Goal: Browse casually: Explore the website without a specific task or goal

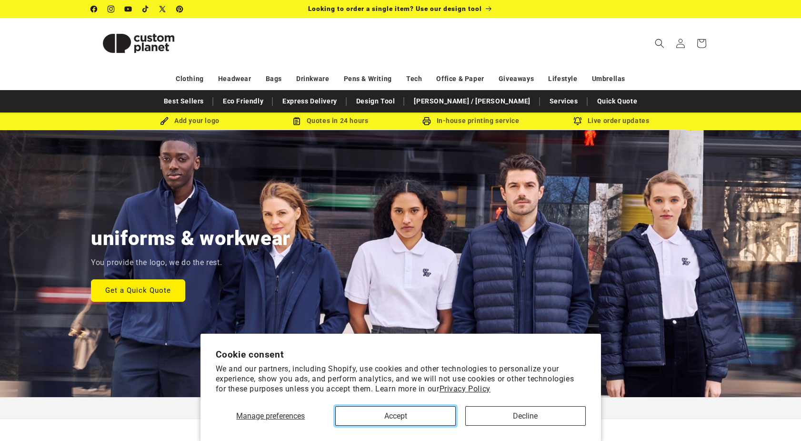
click at [408, 413] on button "Accept" at bounding box center [395, 416] width 120 height 20
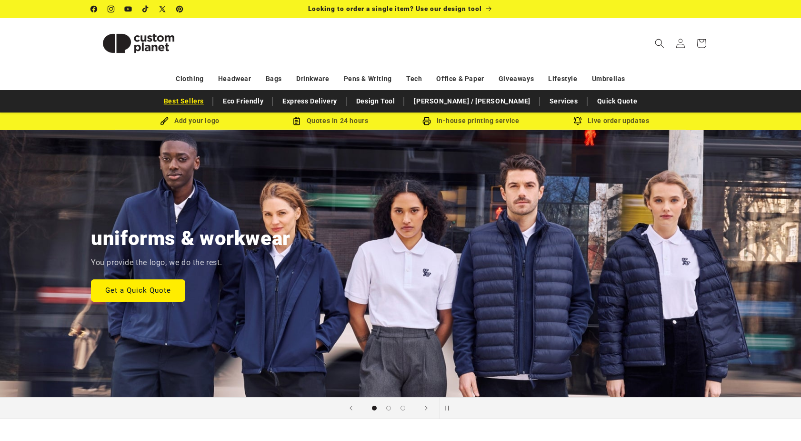
click at [209, 98] on link "Best Sellers" at bounding box center [184, 101] width 50 height 17
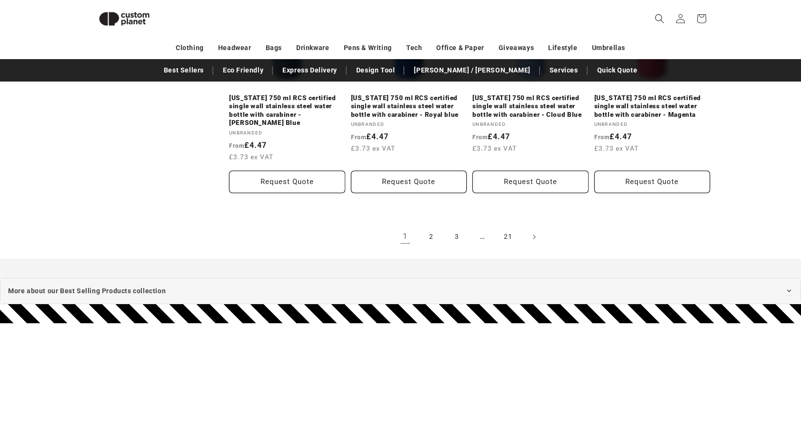
scroll to position [1130, 0]
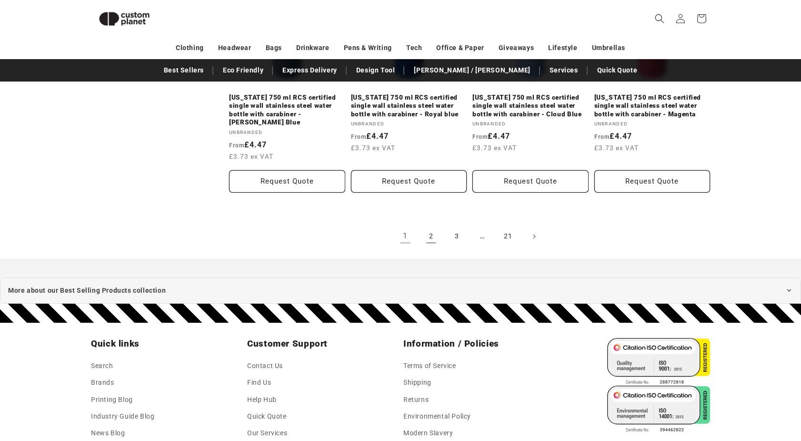
click at [434, 228] on link "2" at bounding box center [431, 236] width 21 height 21
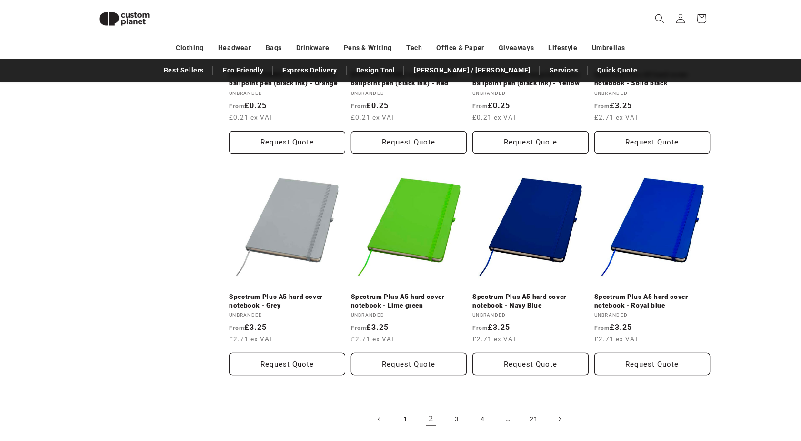
scroll to position [1034, 0]
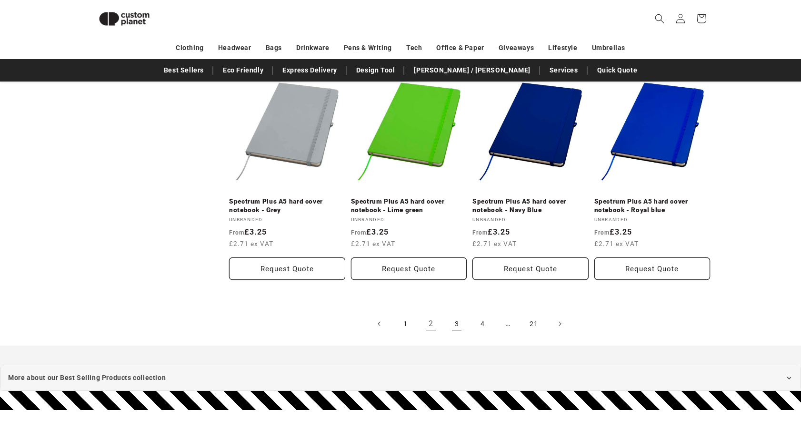
click at [459, 313] on link "3" at bounding box center [456, 323] width 21 height 21
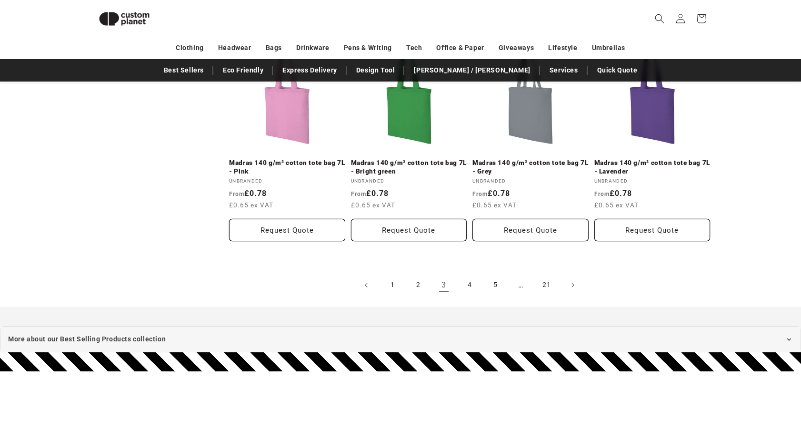
scroll to position [1083, 0]
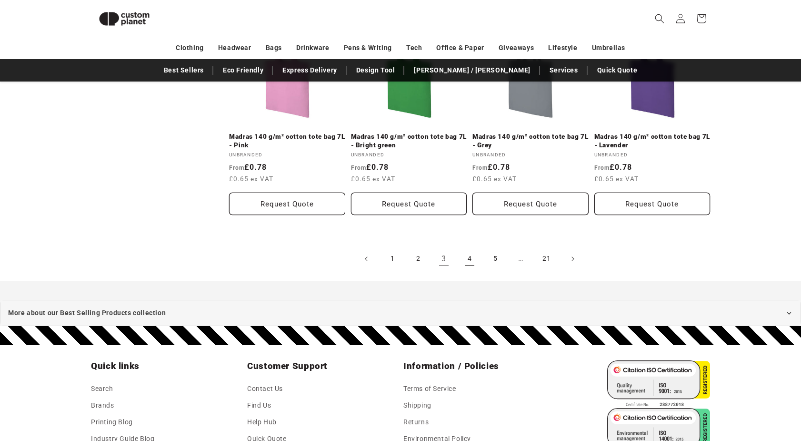
click at [468, 254] on link "4" at bounding box center [469, 258] width 21 height 21
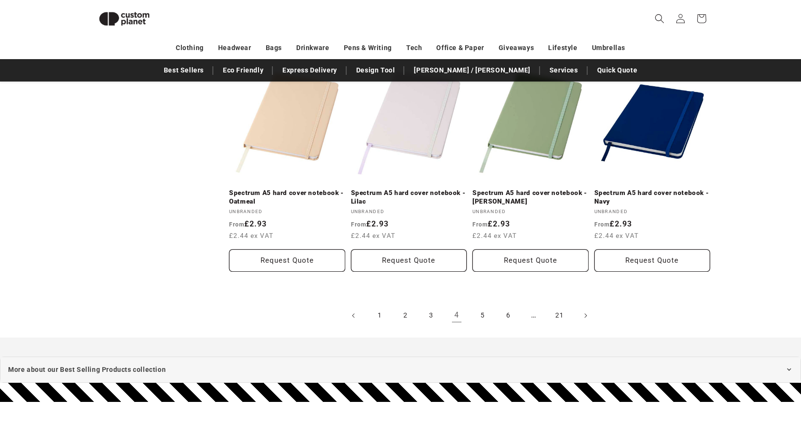
scroll to position [1035, 0]
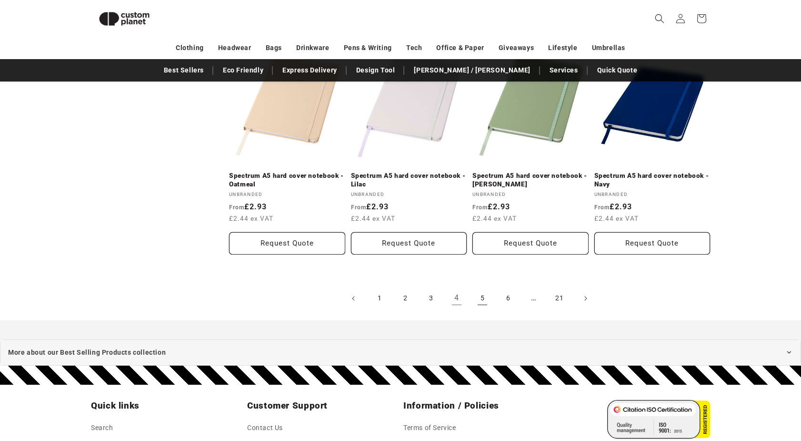
click at [482, 296] on link "5" at bounding box center [482, 298] width 21 height 21
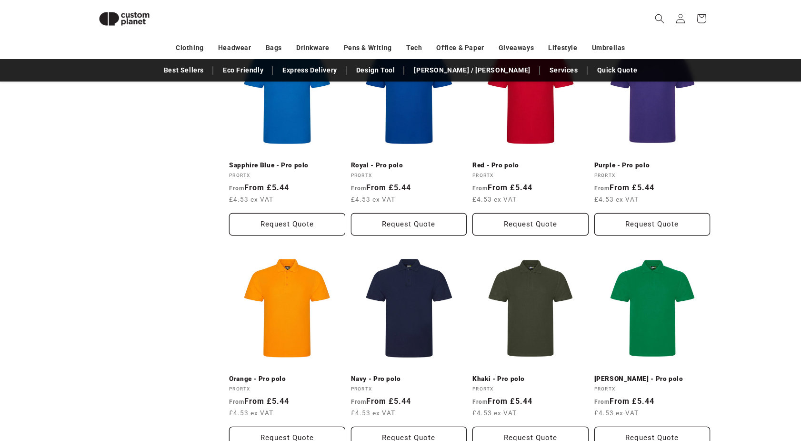
scroll to position [940, 0]
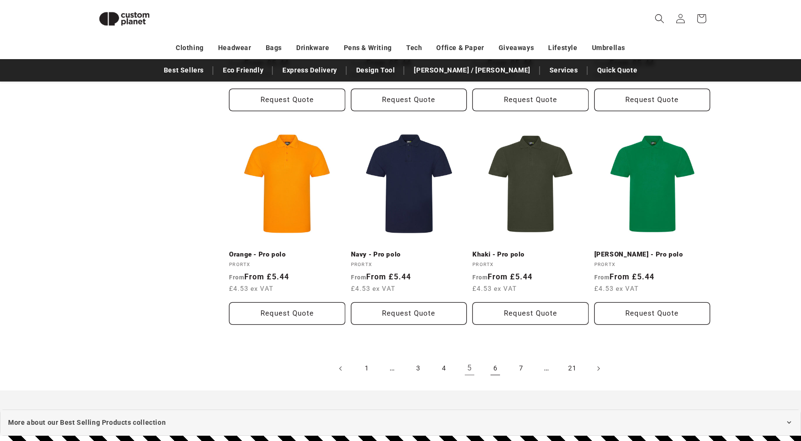
click at [488, 369] on link "6" at bounding box center [495, 368] width 21 height 21
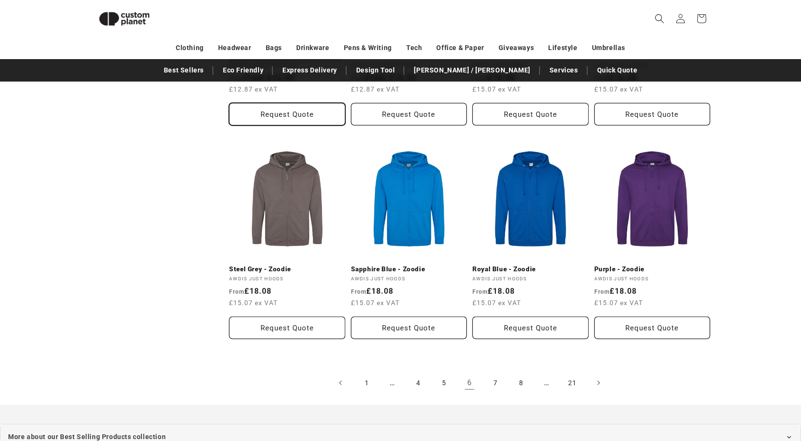
scroll to position [1035, 0]
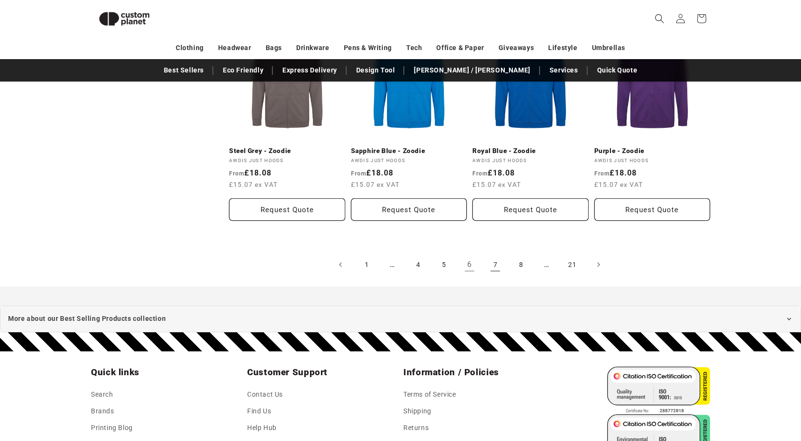
click at [494, 258] on link "7" at bounding box center [495, 264] width 21 height 21
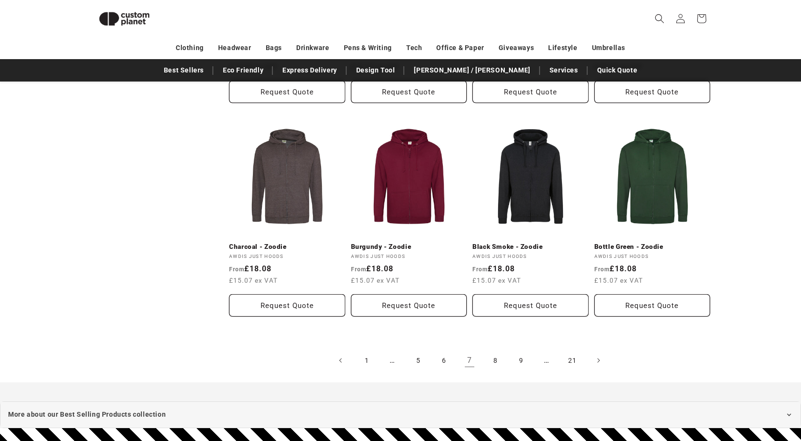
scroll to position [940, 0]
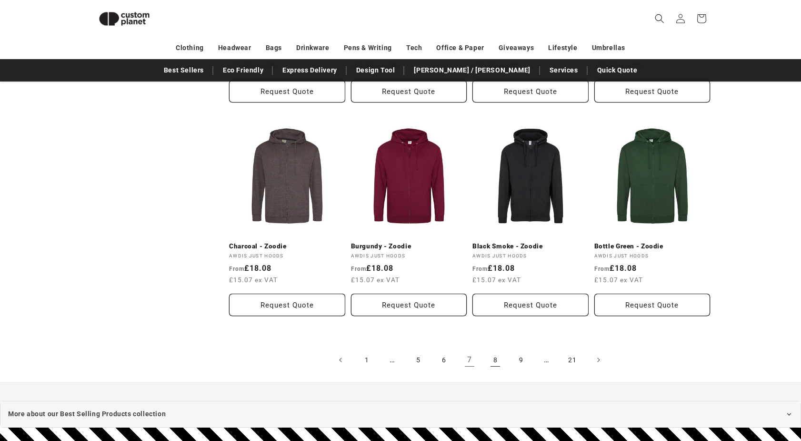
click at [497, 356] on link "8" at bounding box center [495, 359] width 21 height 21
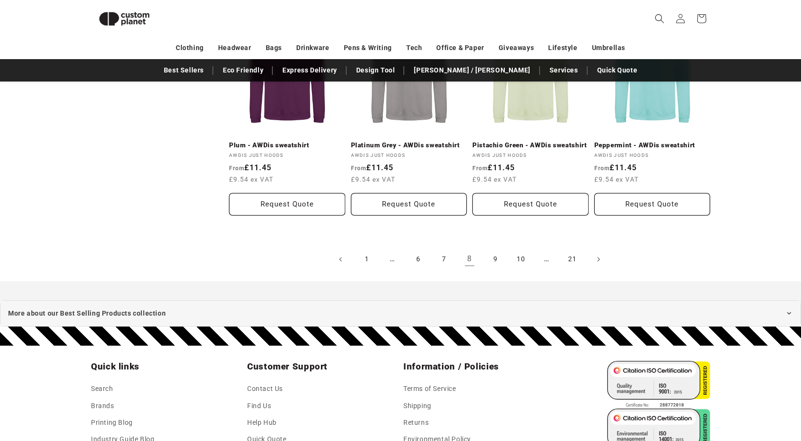
scroll to position [1082, 0]
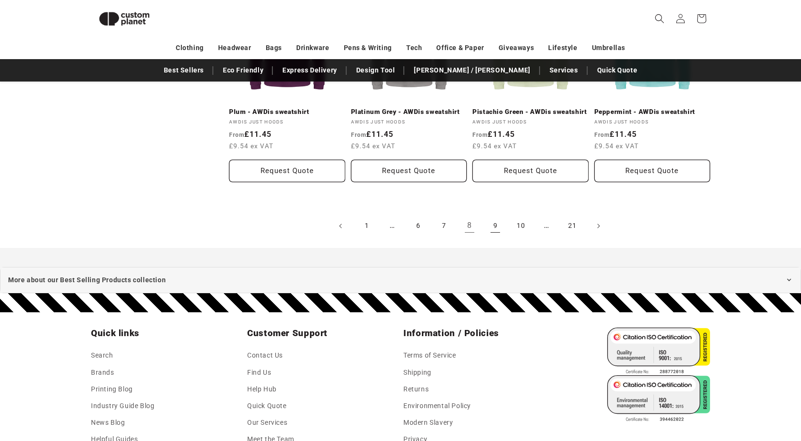
click at [497, 224] on link "9" at bounding box center [495, 225] width 21 height 21
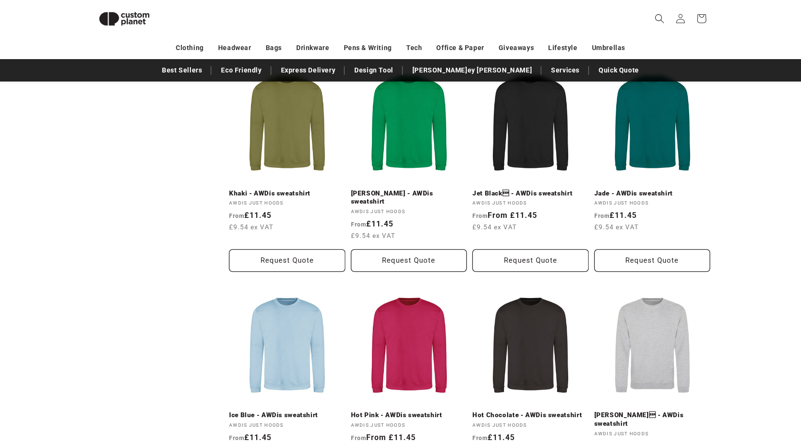
scroll to position [987, 0]
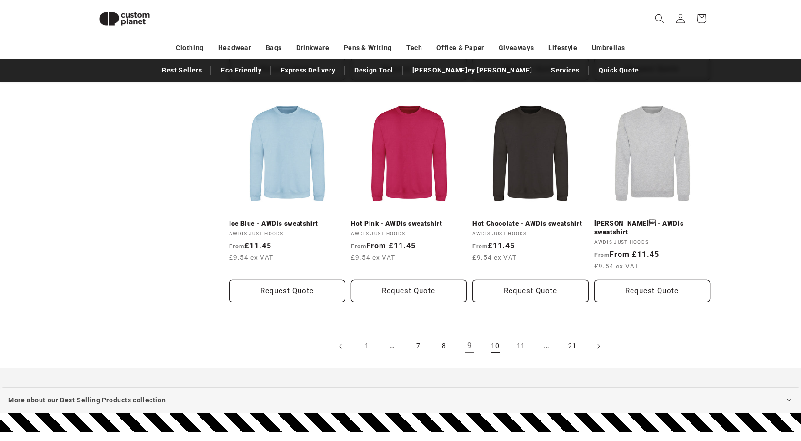
click at [502, 335] on link "10" at bounding box center [495, 345] width 21 height 21
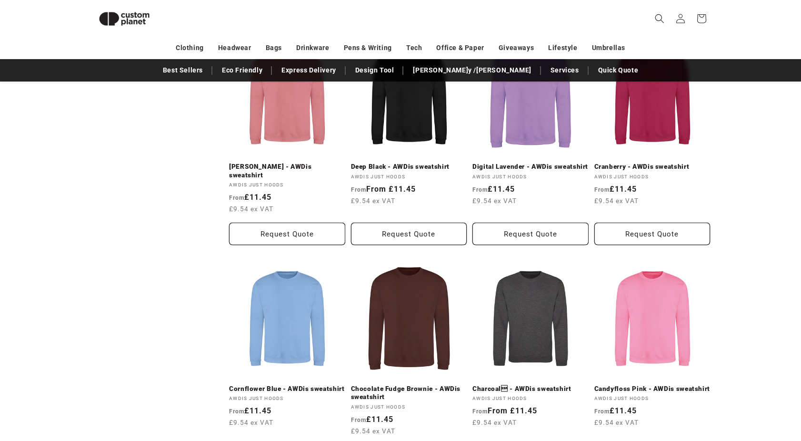
scroll to position [1034, 0]
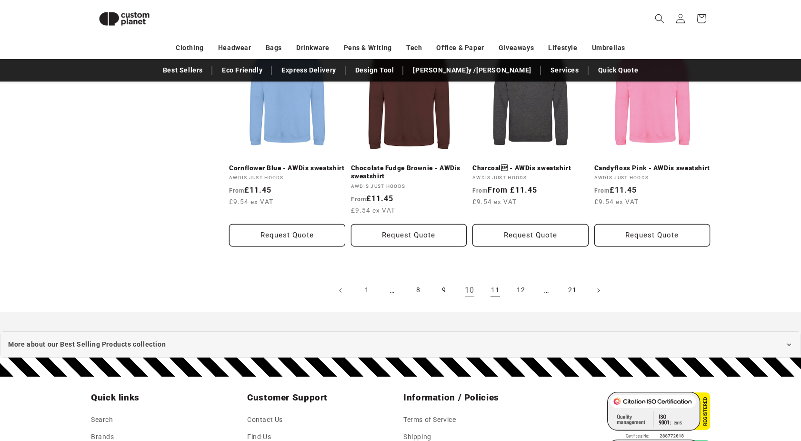
click at [496, 280] on link "11" at bounding box center [495, 290] width 21 height 21
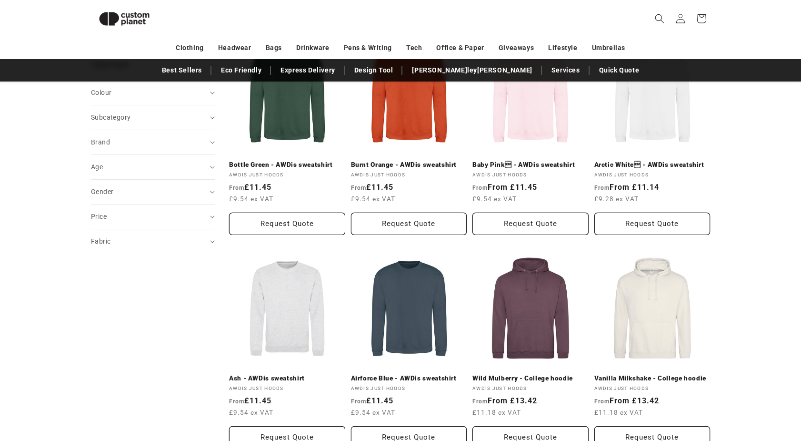
scroll to position [369, 0]
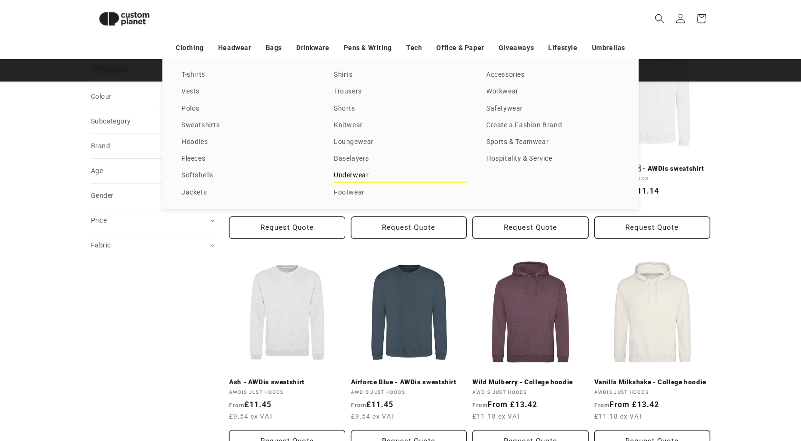
click at [359, 179] on link "Underwear" at bounding box center [400, 175] width 133 height 13
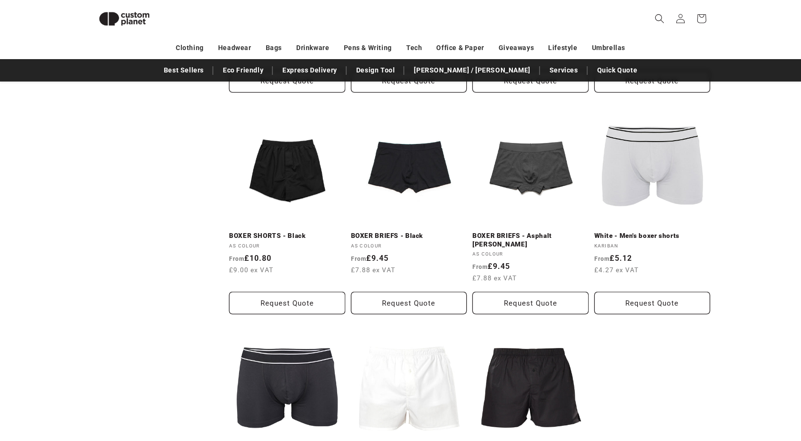
scroll to position [749, 0]
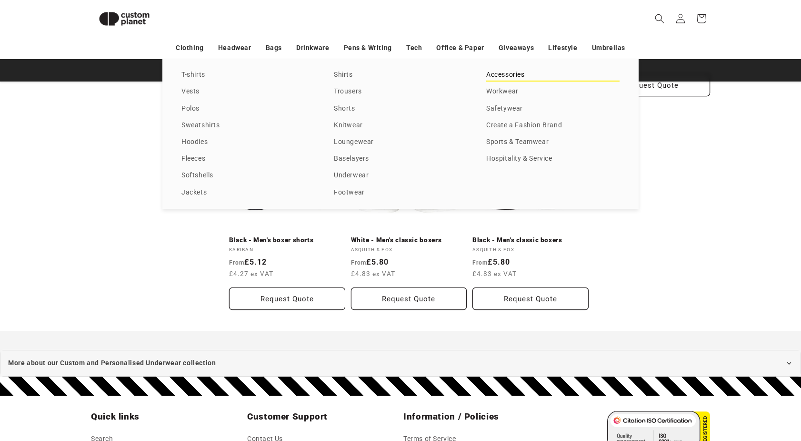
click at [502, 73] on link "Accessories" at bounding box center [552, 75] width 133 height 13
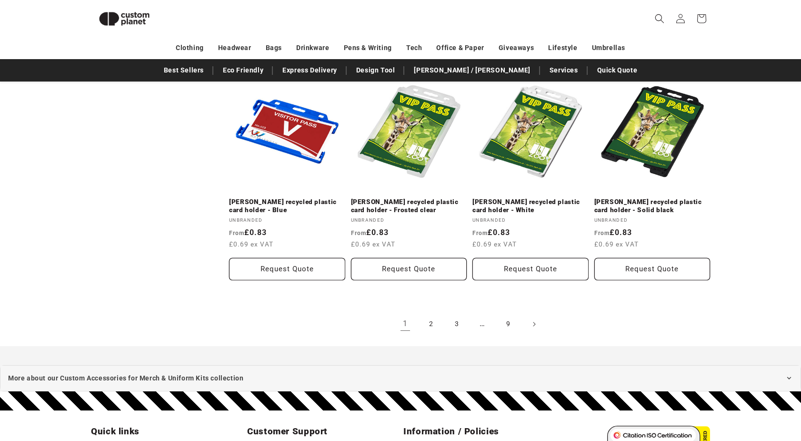
scroll to position [844, 0]
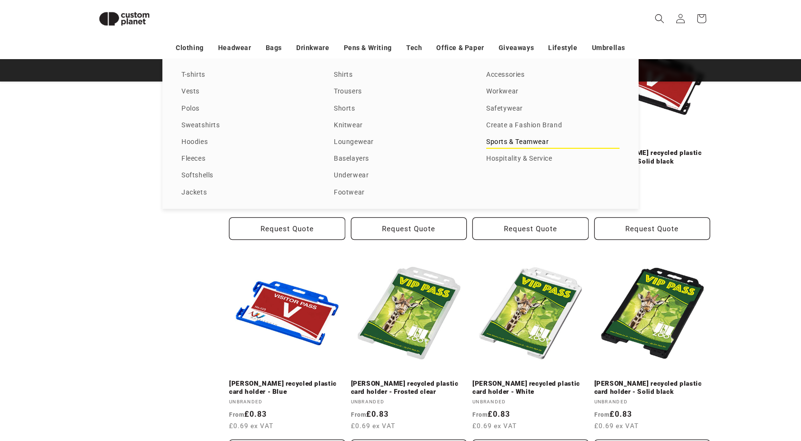
click at [518, 141] on link "Sports & Teamwear" at bounding box center [552, 142] width 133 height 13
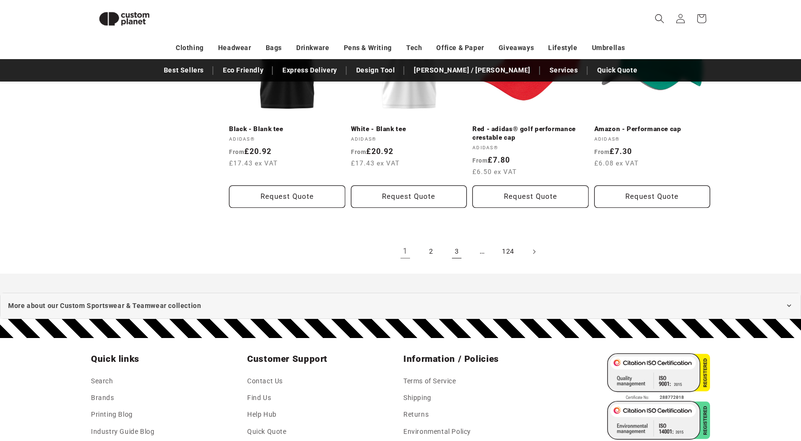
scroll to position [1082, 0]
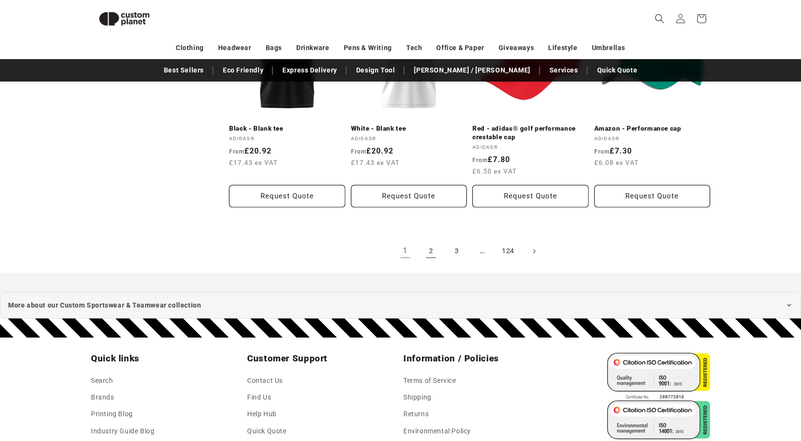
click at [431, 257] on link "2" at bounding box center [431, 251] width 21 height 21
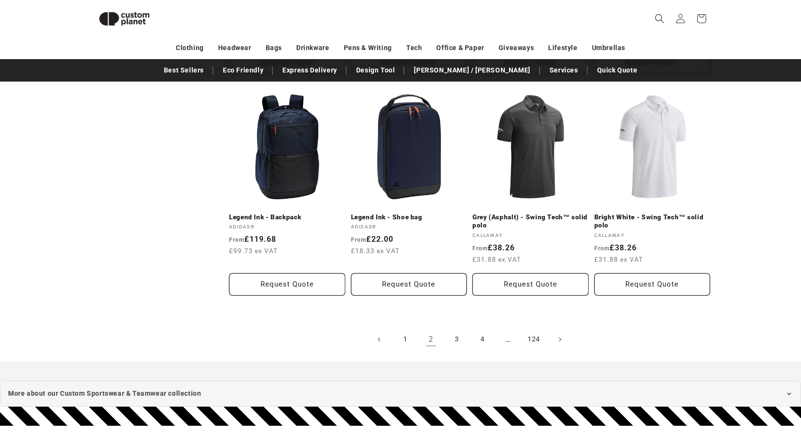
scroll to position [987, 0]
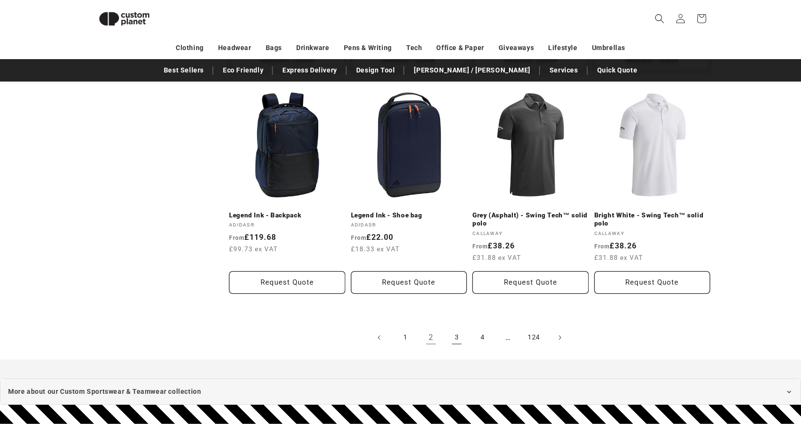
click at [462, 336] on link "3" at bounding box center [456, 337] width 21 height 21
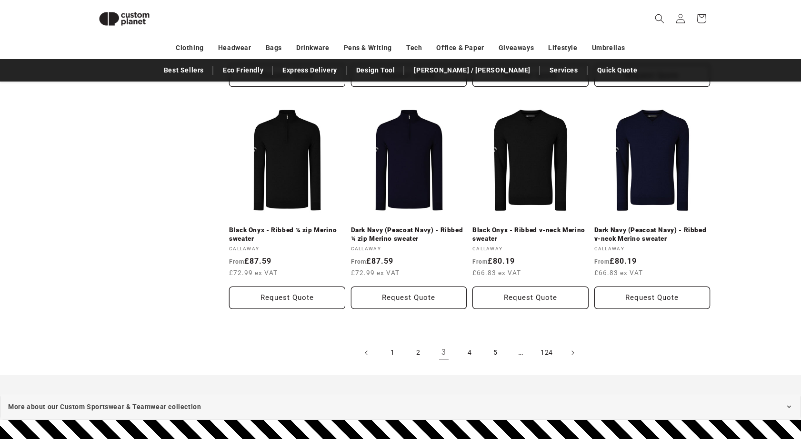
scroll to position [987, 0]
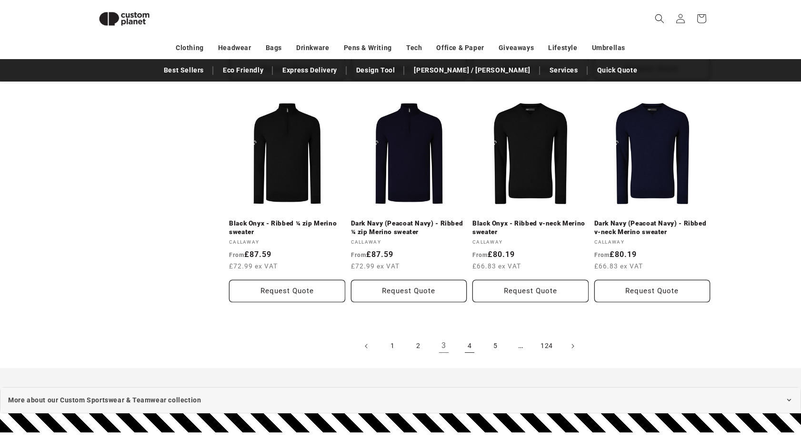
click at [473, 335] on link "4" at bounding box center [469, 345] width 21 height 21
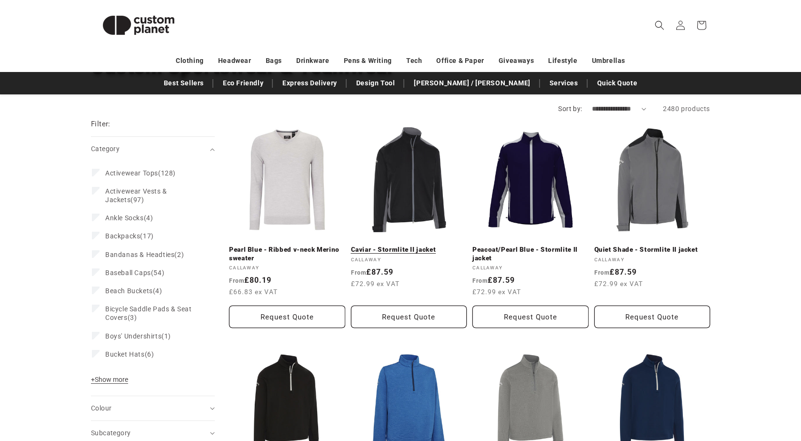
scroll to position [95, 0]
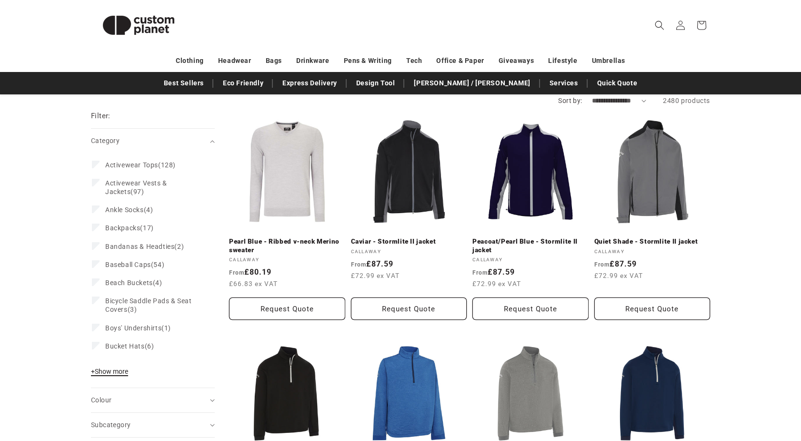
click at [103, 374] on span "+ Show more" at bounding box center [109, 371] width 37 height 8
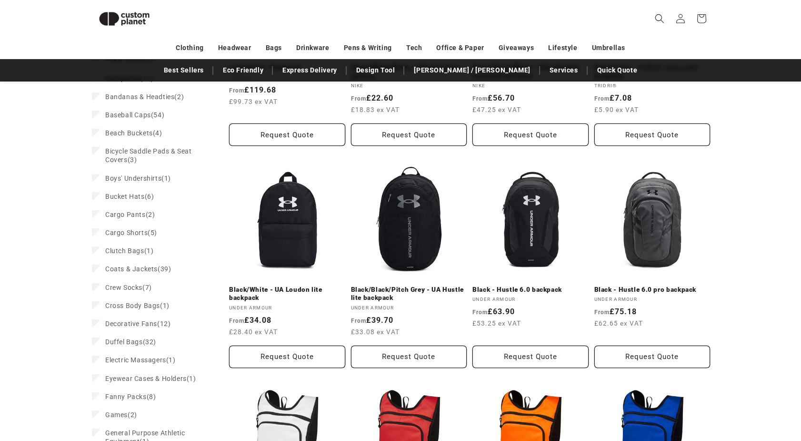
scroll to position [273, 0]
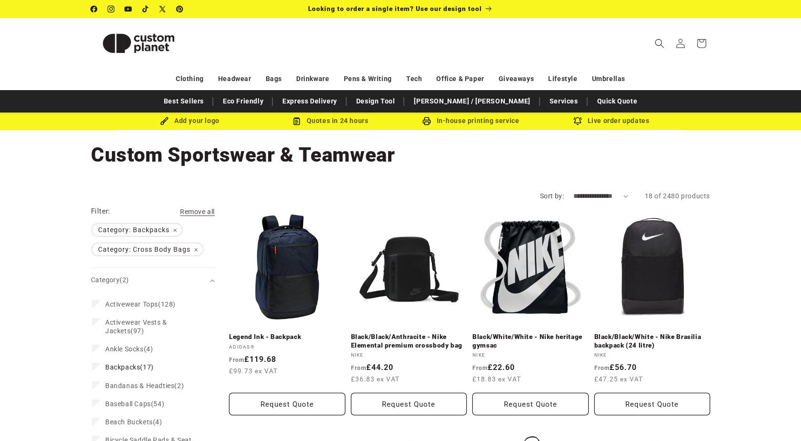
drag, startPoint x: 734, startPoint y: 230, endPoint x: 720, endPoint y: 152, distance: 79.0
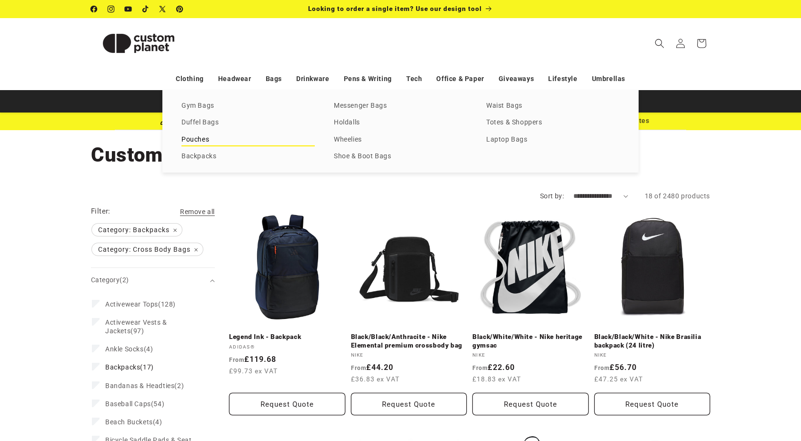
click at [206, 134] on link "Pouches" at bounding box center [247, 139] width 133 height 13
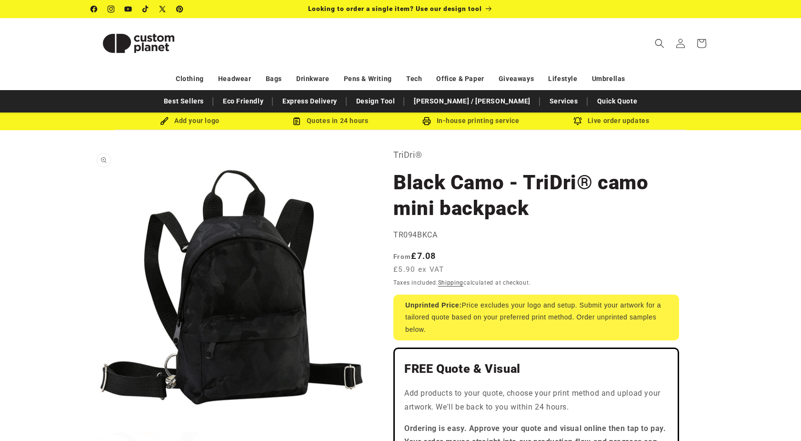
click at [91, 426] on button "Open media 1 in modal" at bounding box center [91, 426] width 0 height 0
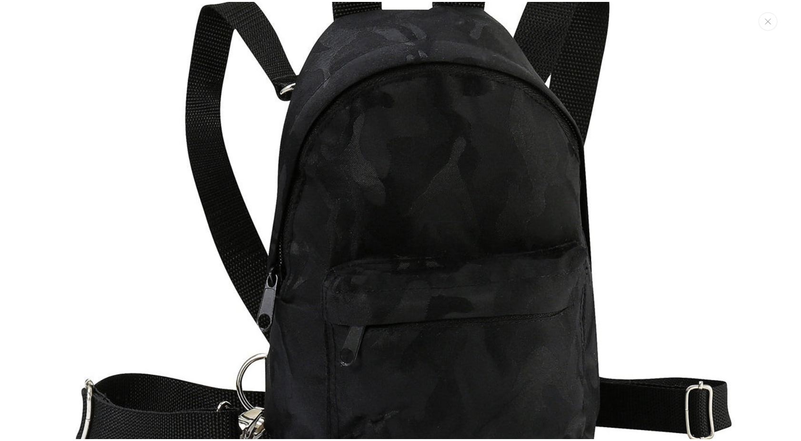
scroll to position [248, 0]
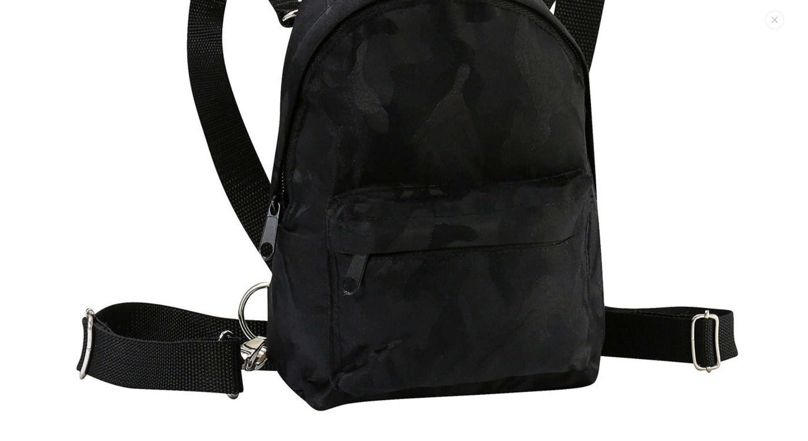
click at [284, 252] on img "Media gallery" at bounding box center [403, 113] width 703 height 703
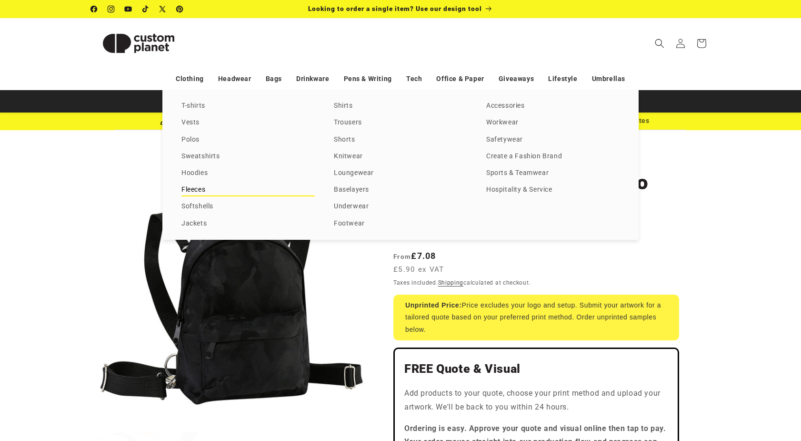
click at [194, 191] on link "Fleeces" at bounding box center [247, 189] width 133 height 13
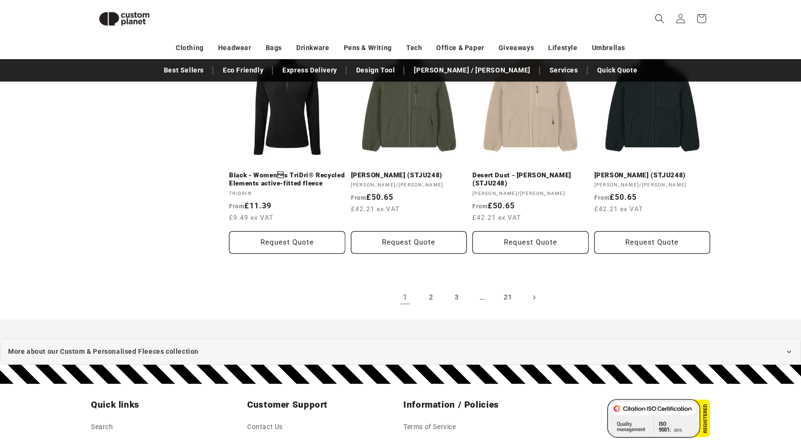
scroll to position [1035, 0]
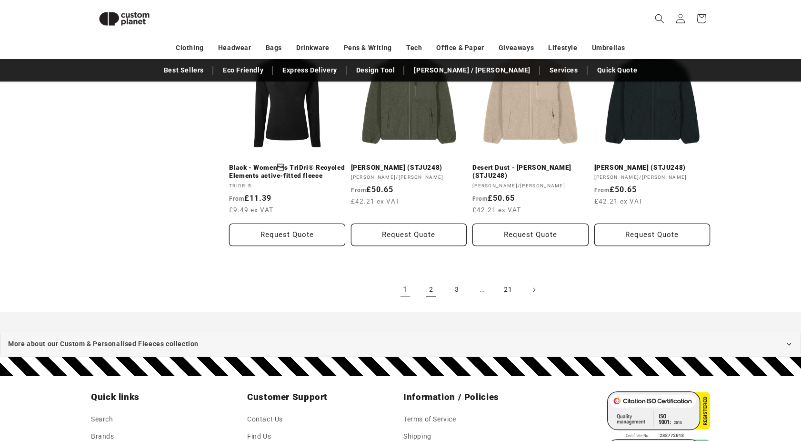
click at [431, 289] on link "2" at bounding box center [431, 289] width 21 height 21
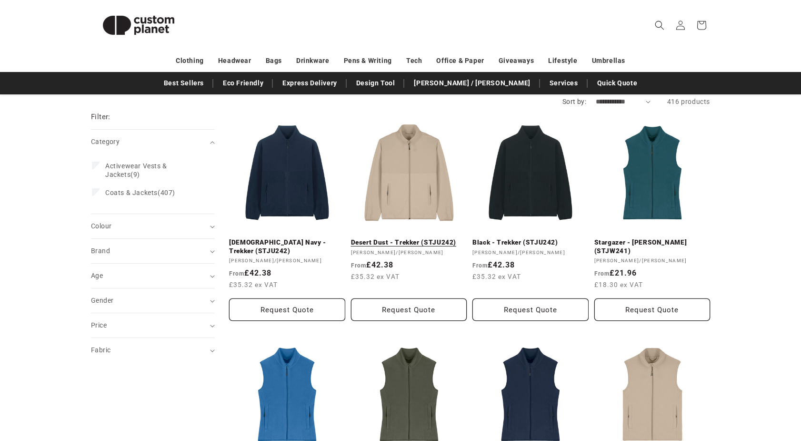
scroll to position [95, 0]
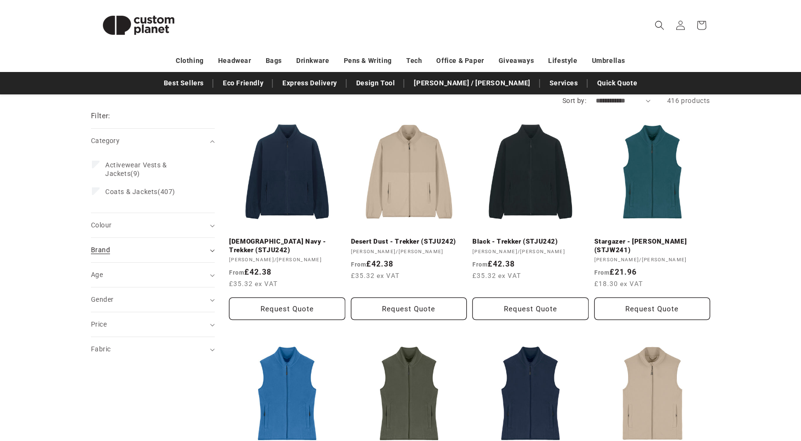
click at [175, 247] on div "Brand (0)" at bounding box center [149, 250] width 116 height 10
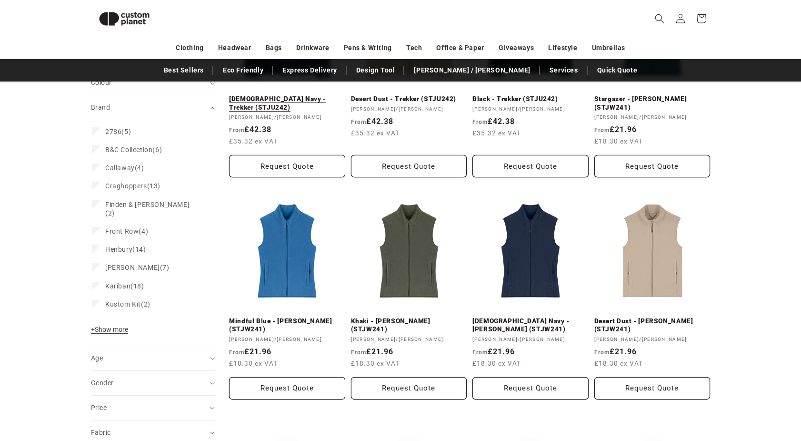
scroll to position [0, 0]
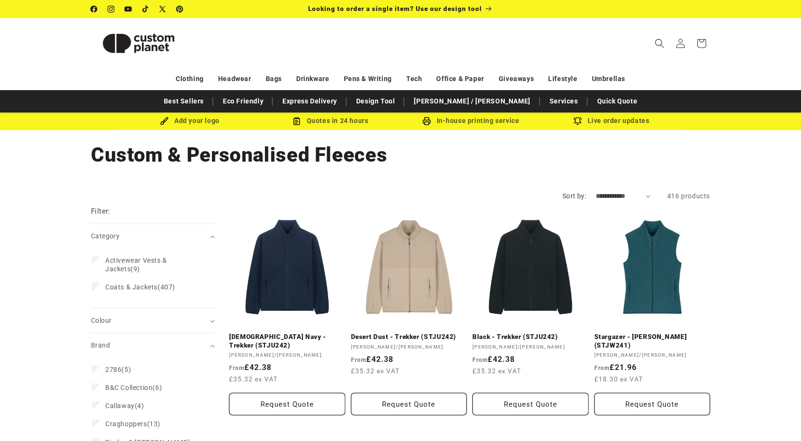
click at [610, 196] on select "**********" at bounding box center [623, 196] width 55 height 10
select select "**********"
click at [596, 191] on select "**********" at bounding box center [623, 196] width 55 height 10
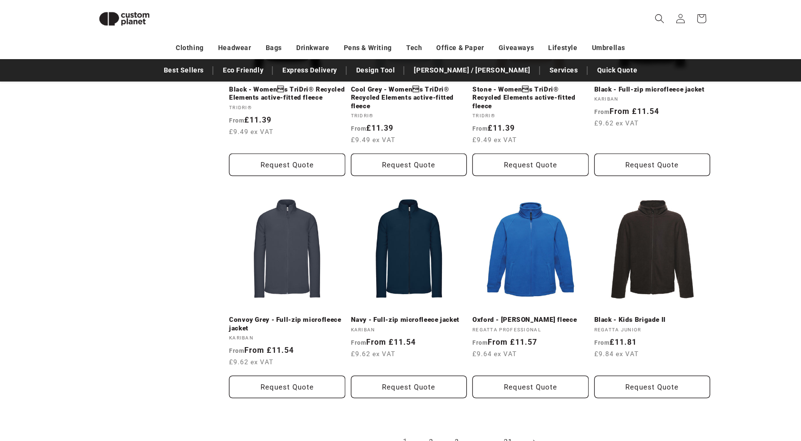
scroll to position [1035, 0]
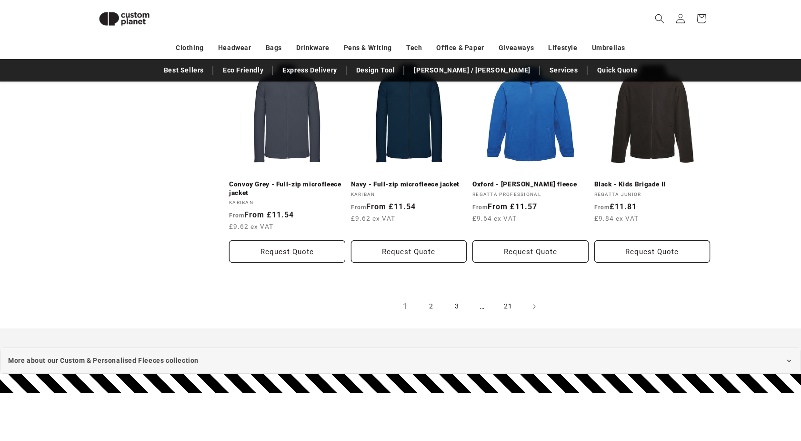
click at [432, 304] on link "2" at bounding box center [431, 306] width 21 height 21
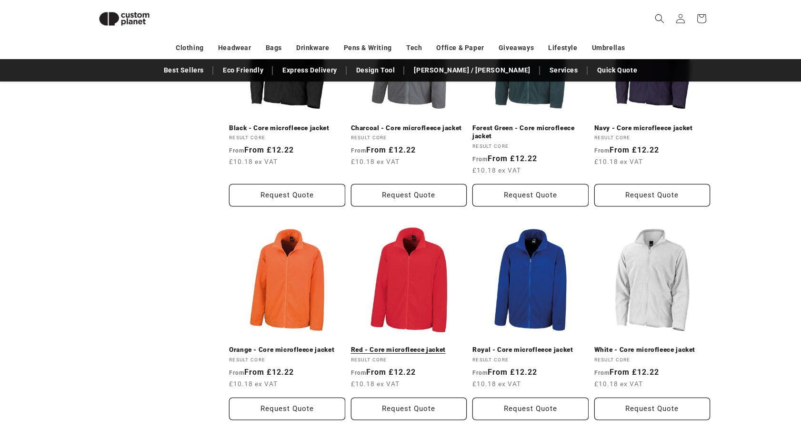
scroll to position [1083, 0]
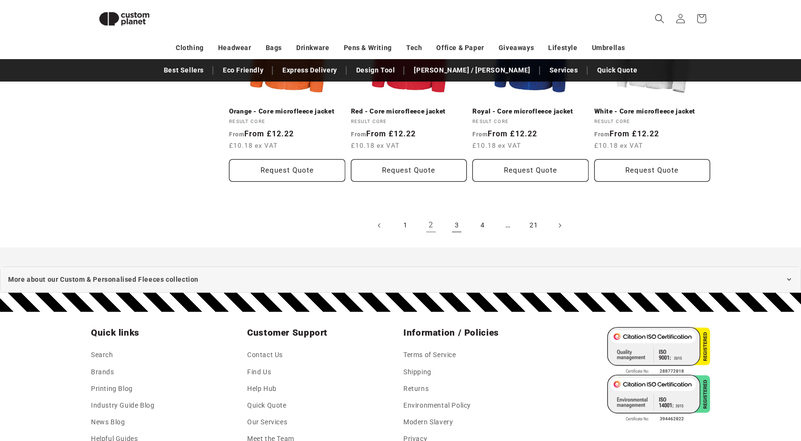
click at [454, 223] on link "3" at bounding box center [456, 225] width 21 height 21
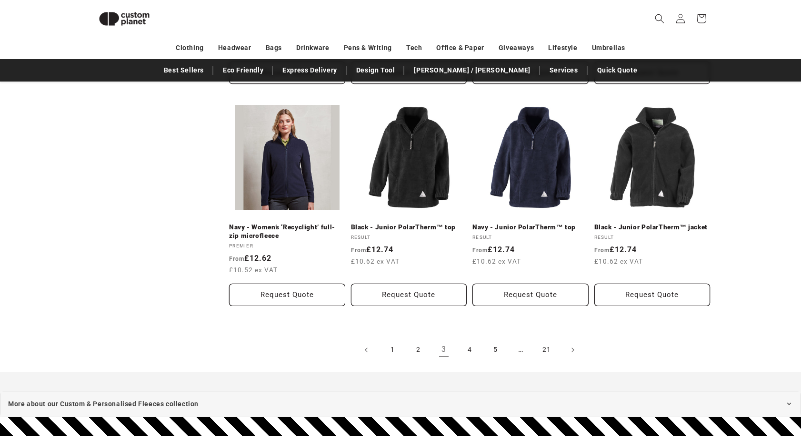
scroll to position [987, 0]
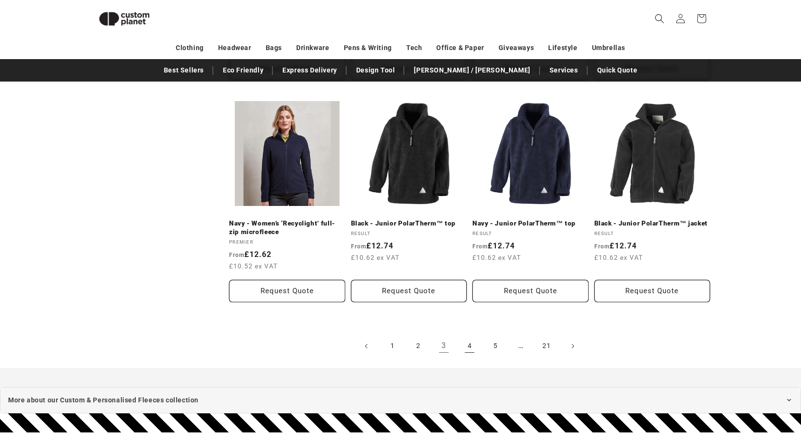
click at [472, 343] on link "4" at bounding box center [469, 345] width 21 height 21
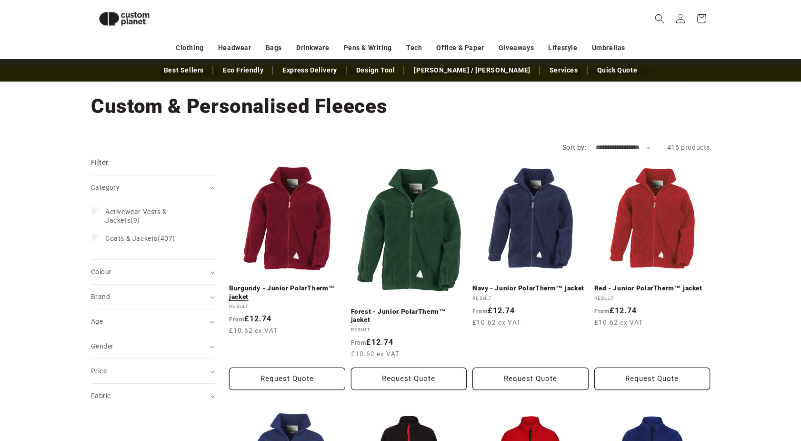
scroll to position [34, 0]
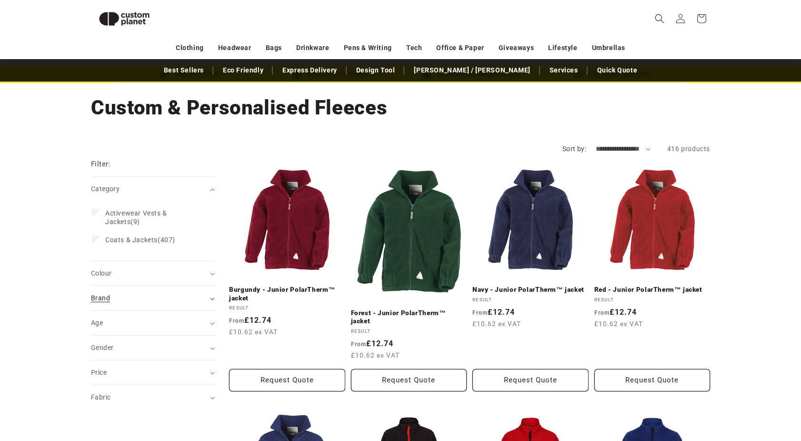
click at [196, 299] on div "Brand (0)" at bounding box center [149, 298] width 116 height 10
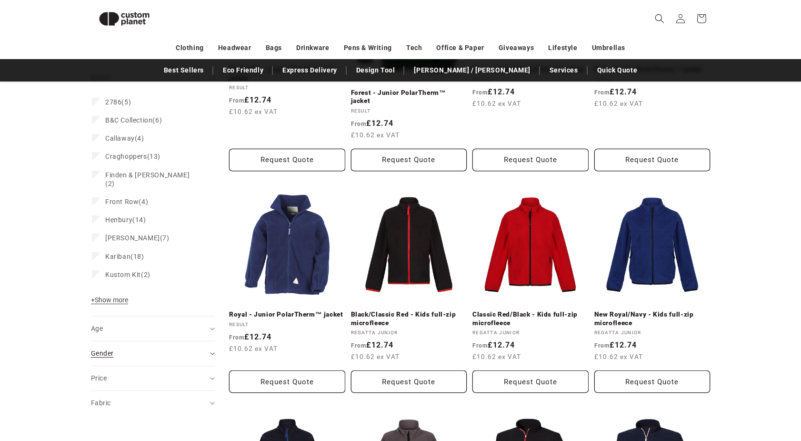
scroll to position [272, 0]
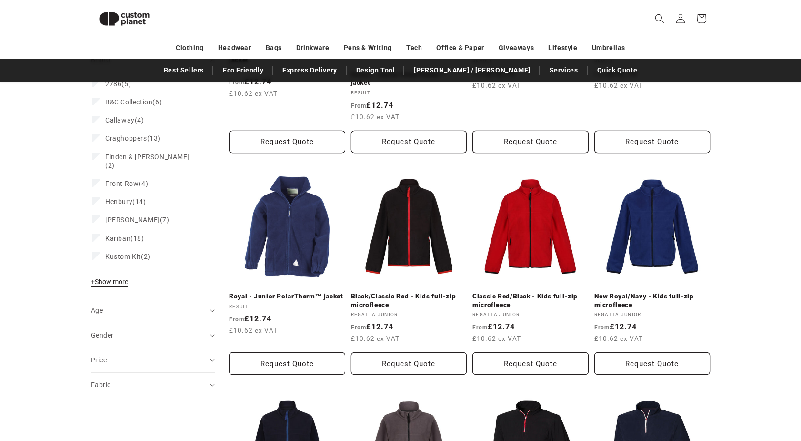
click at [111, 278] on span "+ Show more" at bounding box center [109, 282] width 37 height 8
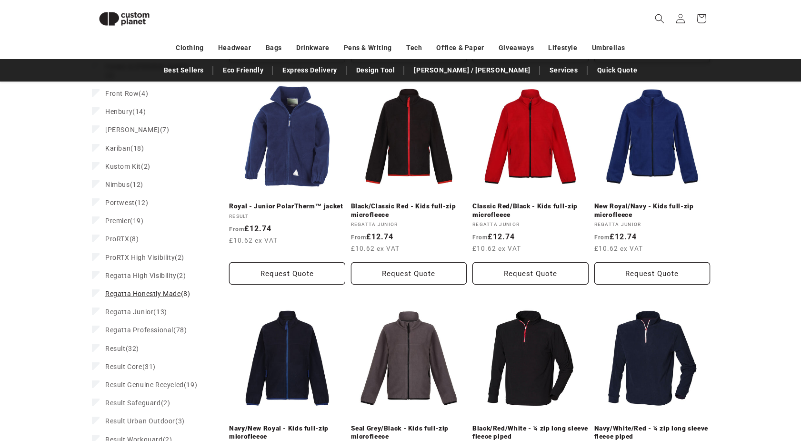
scroll to position [368, 0]
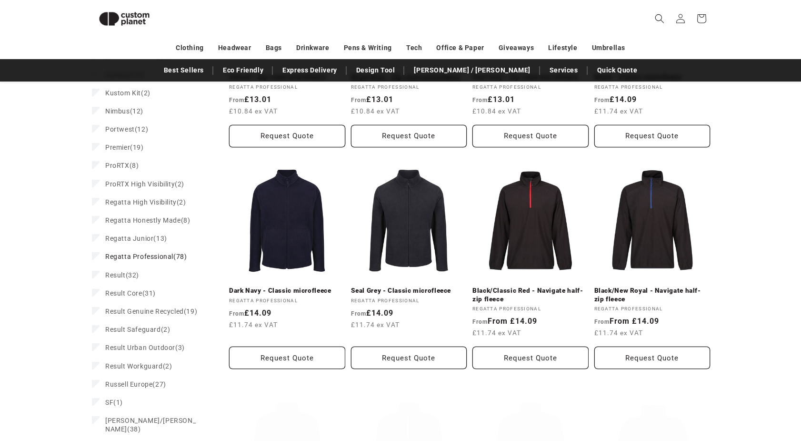
scroll to position [463, 0]
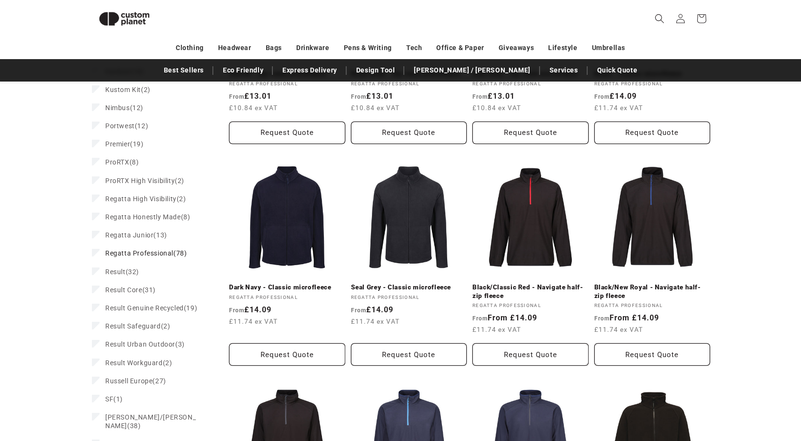
drag, startPoint x: 434, startPoint y: 293, endPoint x: 739, endPoint y: 244, distance: 309.1
click at [739, 244] on div "**********" at bounding box center [400, 289] width 801 height 1172
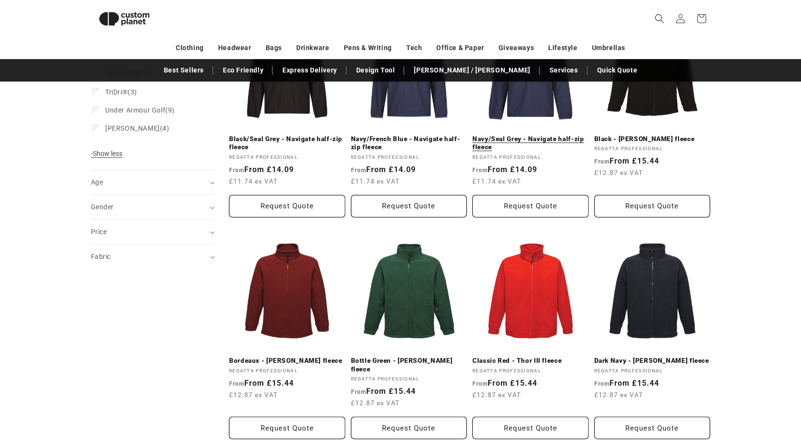
scroll to position [892, 0]
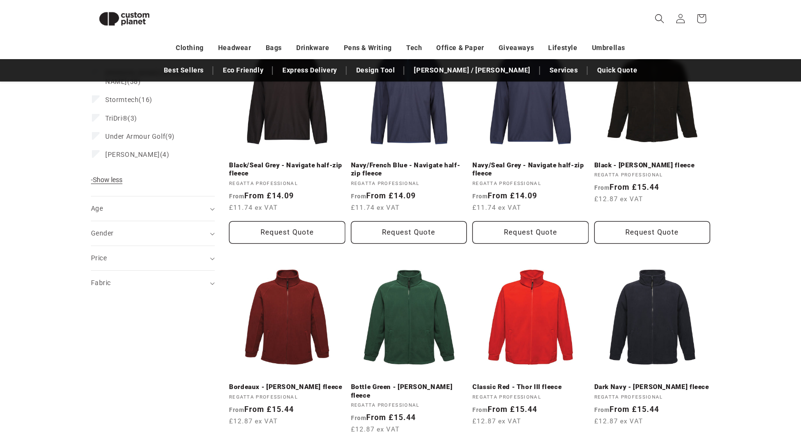
drag, startPoint x: 727, startPoint y: 161, endPoint x: 716, endPoint y: 22, distance: 138.5
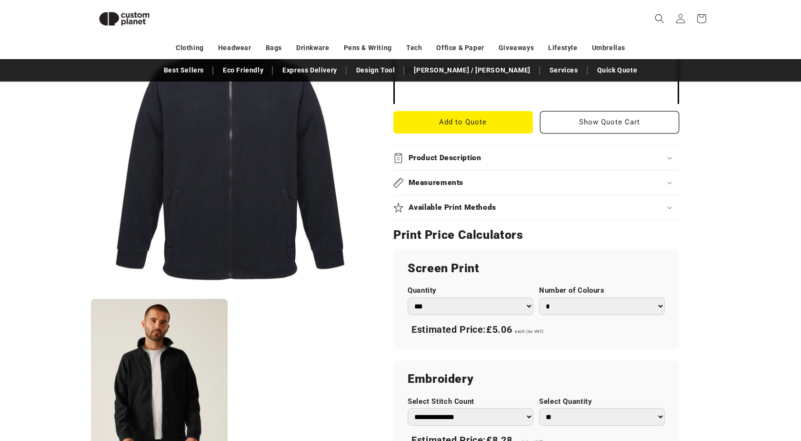
scroll to position [416, 0]
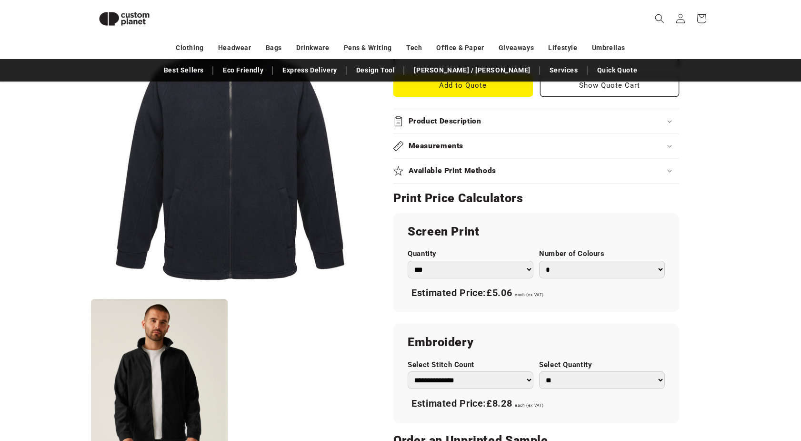
click at [509, 261] on select "*** *** *** **** **** **** ***** *****" at bounding box center [471, 270] width 126 height 18
click at [715, 190] on div "Skip to product information Open media 1 in modal Open media 2 in modal NaN / o…" at bounding box center [400, 196] width 667 height 957
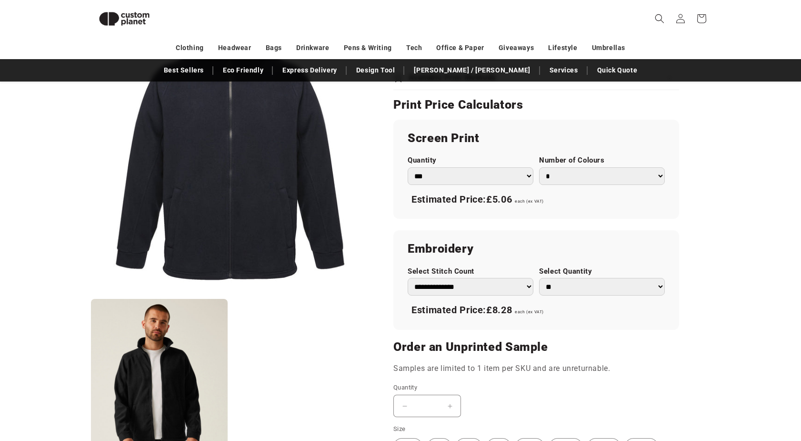
scroll to position [512, 0]
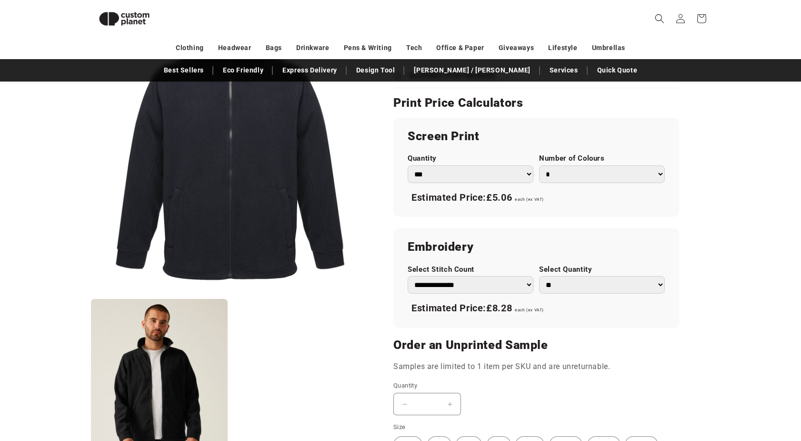
click at [521, 276] on select "**********" at bounding box center [471, 285] width 126 height 18
click at [408, 276] on select "**********" at bounding box center [471, 285] width 126 height 18
click at [511, 276] on select "**********" at bounding box center [471, 285] width 126 height 18
select select "*"
click at [408, 276] on select "**********" at bounding box center [471, 285] width 126 height 18
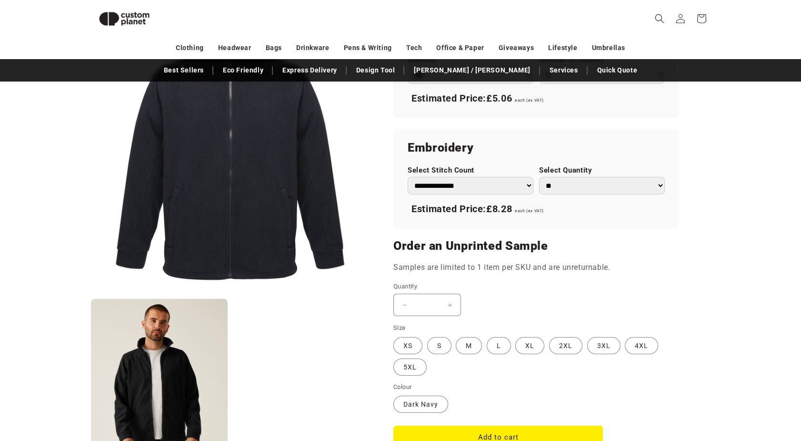
scroll to position [654, 0]
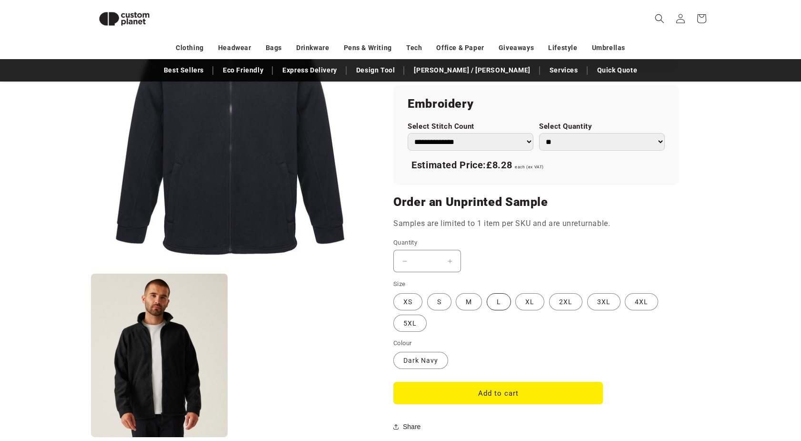
click at [503, 293] on label "L Variant sold out or unavailable" at bounding box center [499, 301] width 24 height 17
click at [436, 250] on input "*" at bounding box center [427, 261] width 24 height 22
drag, startPoint x: 434, startPoint y: 232, endPoint x: 421, endPoint y: 234, distance: 13.4
click at [420, 250] on input "*" at bounding box center [427, 261] width 24 height 22
type input "***"
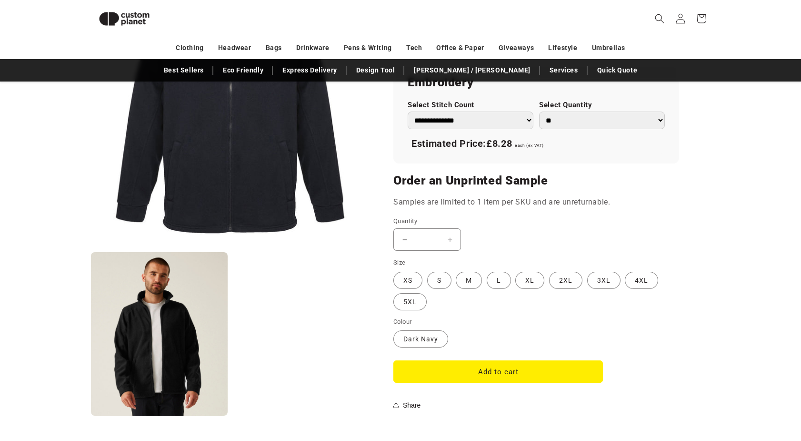
scroll to position [654, 0]
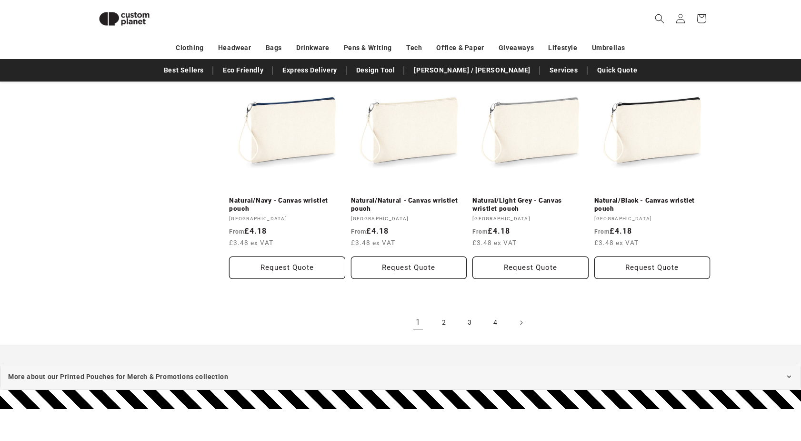
scroll to position [1035, 0]
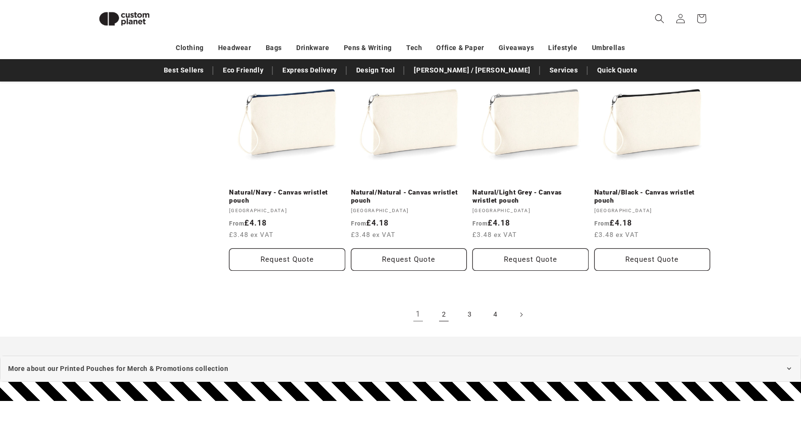
click at [449, 305] on link "2" at bounding box center [443, 314] width 21 height 21
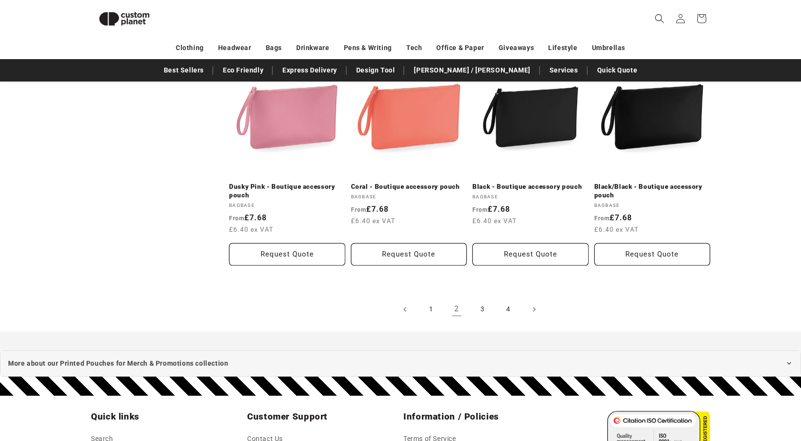
scroll to position [1035, 0]
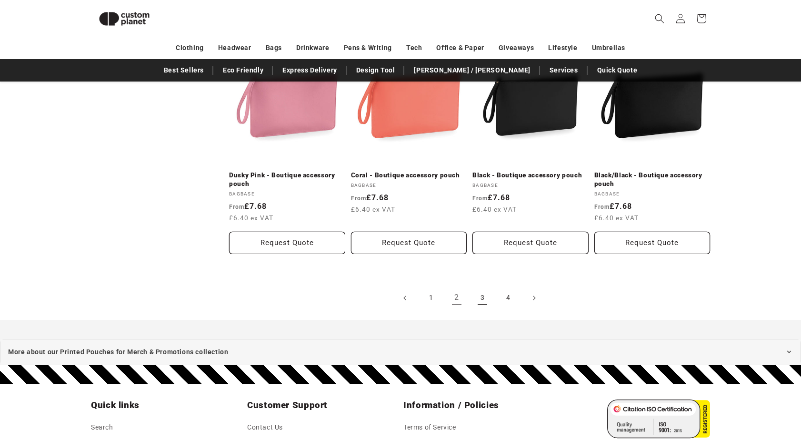
click at [481, 295] on link "3" at bounding box center [482, 297] width 21 height 21
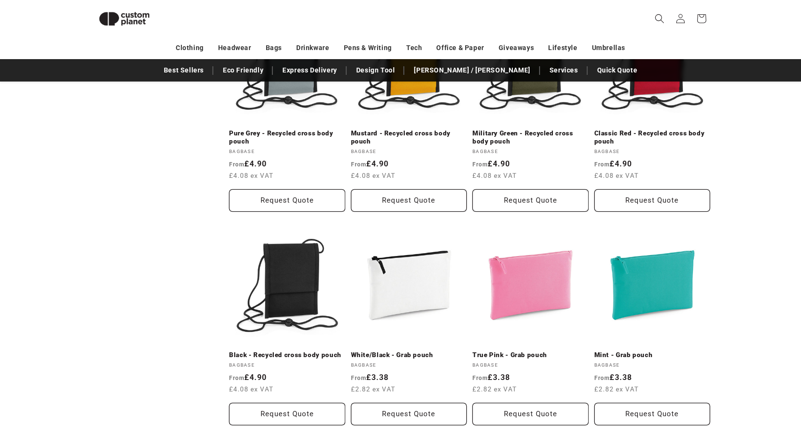
scroll to position [987, 0]
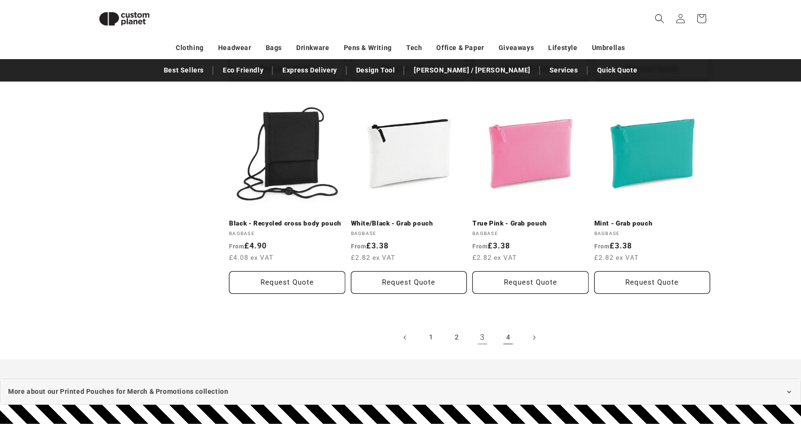
click at [500, 332] on link "4" at bounding box center [508, 337] width 21 height 21
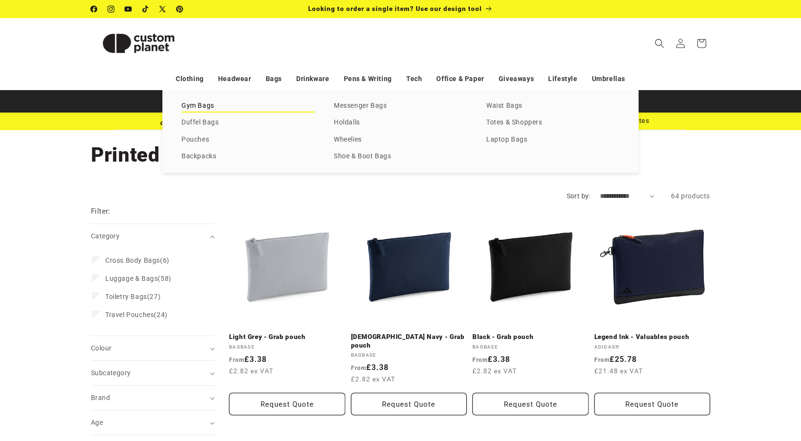
click at [199, 101] on link "Gym Bags" at bounding box center [247, 106] width 133 height 13
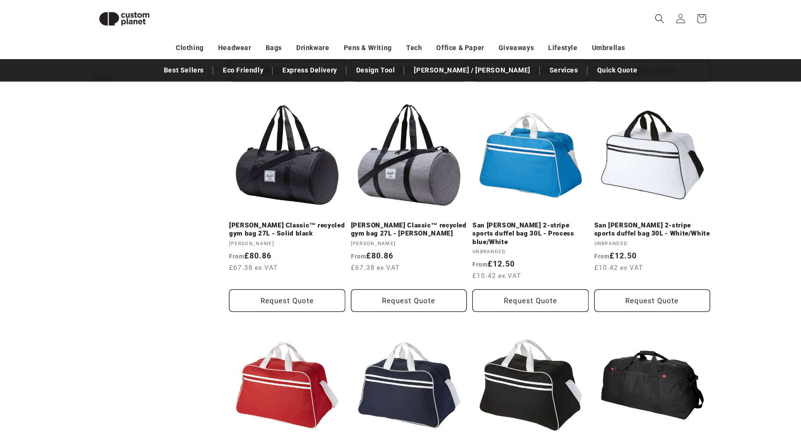
scroll to position [559, 0]
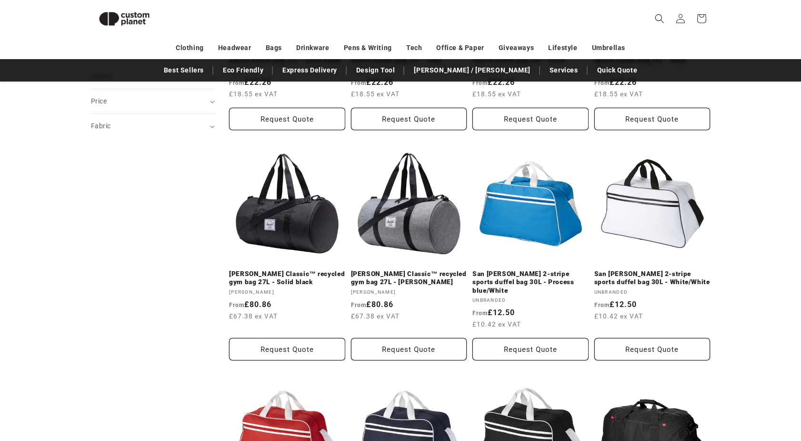
drag, startPoint x: 197, startPoint y: 249, endPoint x: 201, endPoint y: 184, distance: 65.4
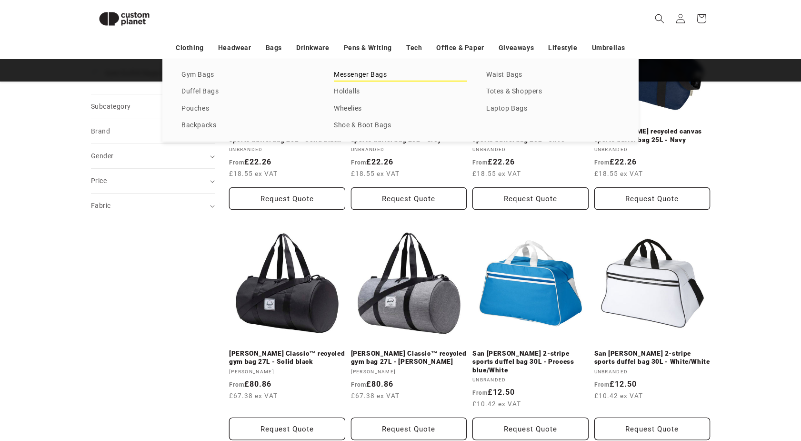
click at [361, 79] on link "Messenger Bags" at bounding box center [400, 75] width 133 height 13
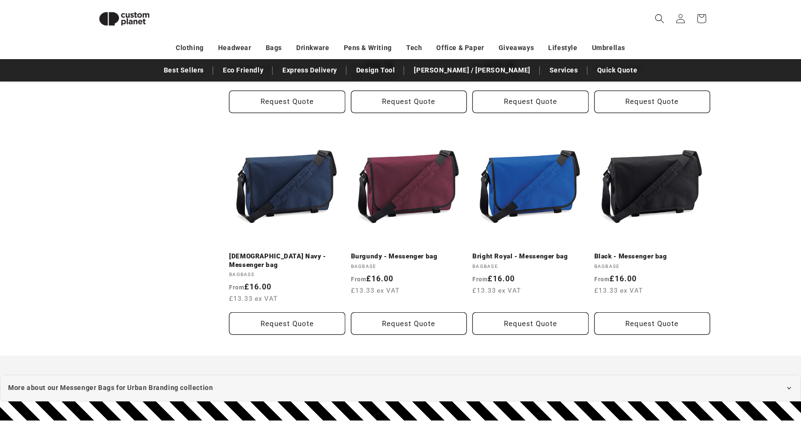
scroll to position [130, 0]
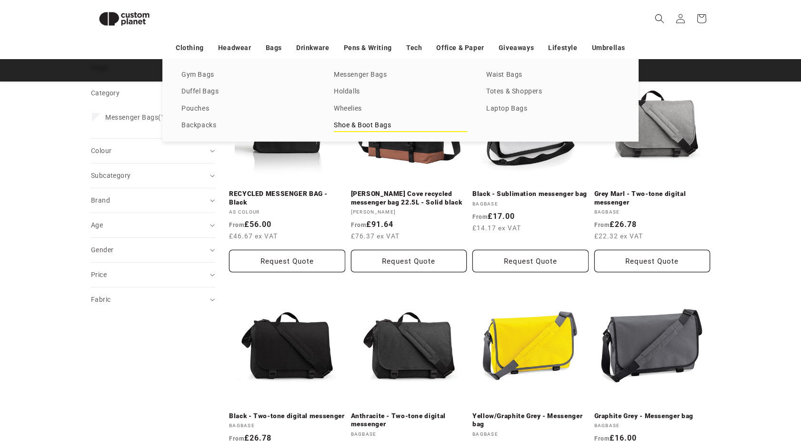
click at [364, 123] on link "Shoe & Boot Bags" at bounding box center [400, 125] width 133 height 13
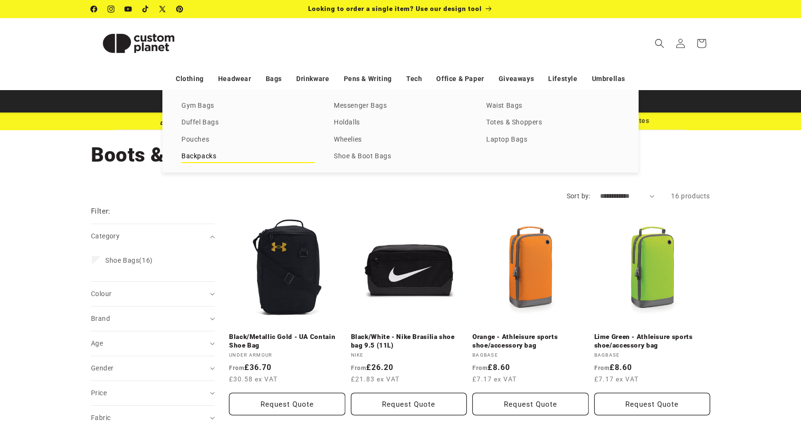
click at [209, 156] on link "Backpacks" at bounding box center [247, 156] width 133 height 13
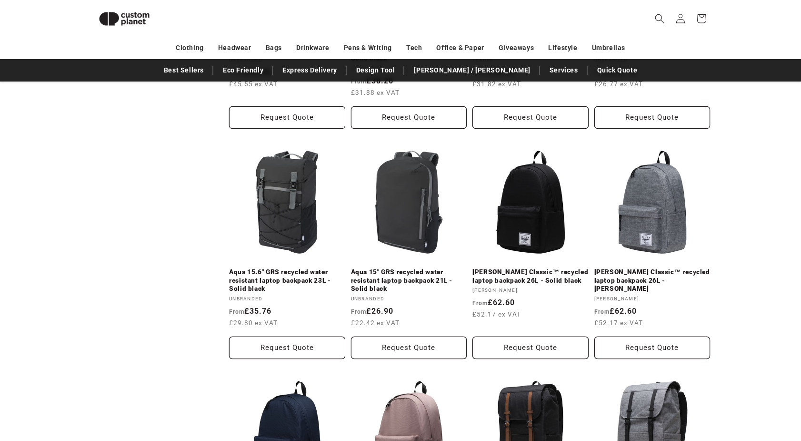
scroll to position [606, 0]
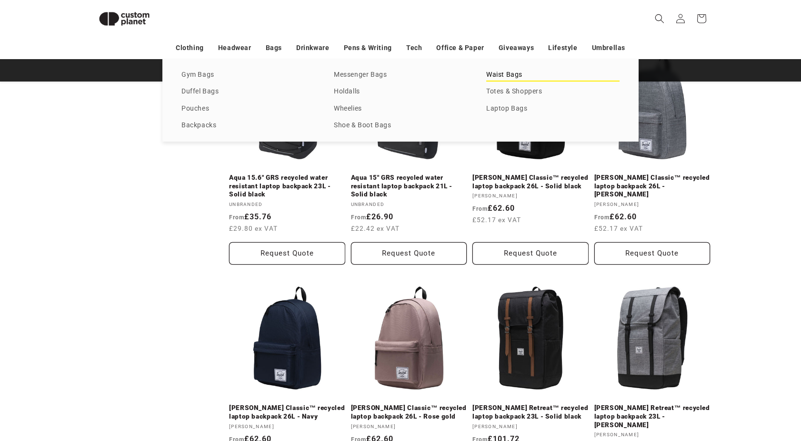
click at [493, 74] on link "Waist Bags" at bounding box center [552, 75] width 133 height 13
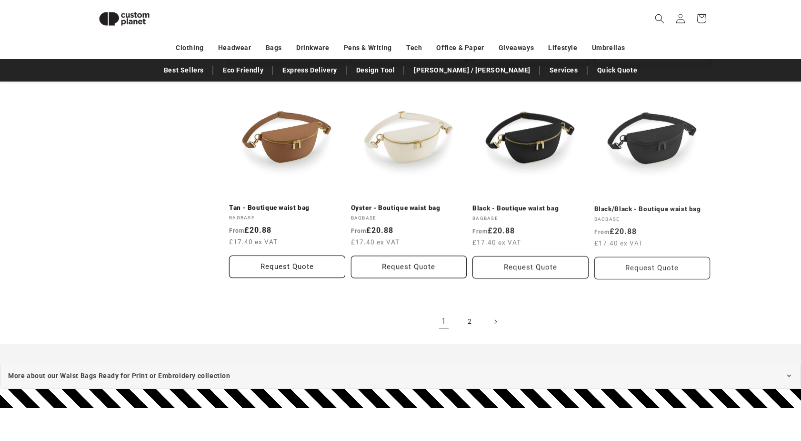
scroll to position [987, 0]
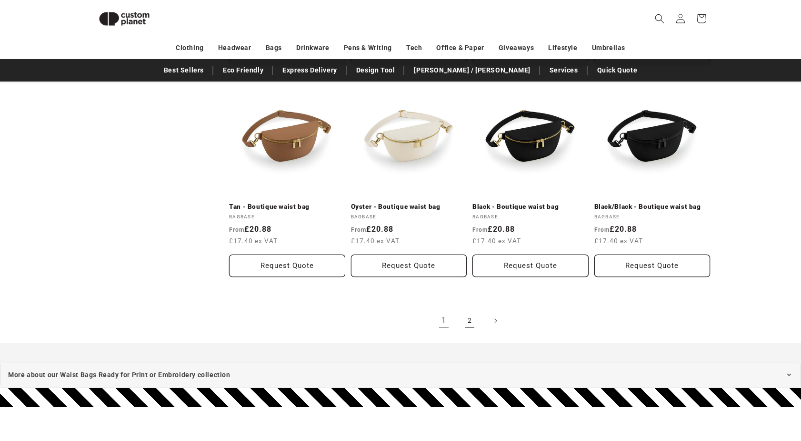
click at [471, 314] on link "2" at bounding box center [469, 320] width 21 height 21
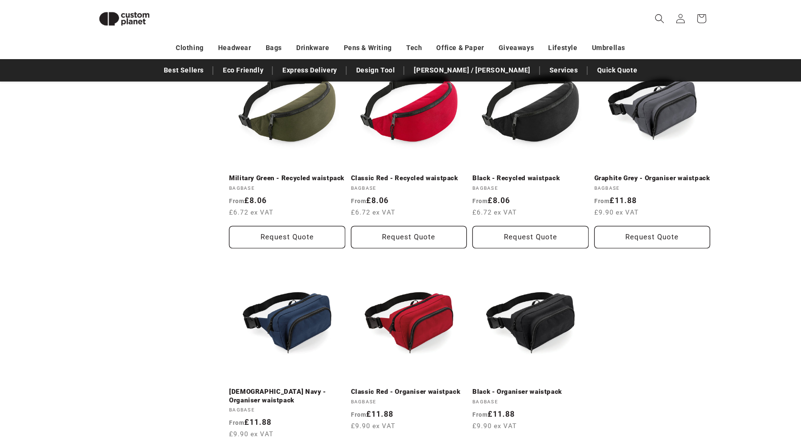
scroll to position [368, 0]
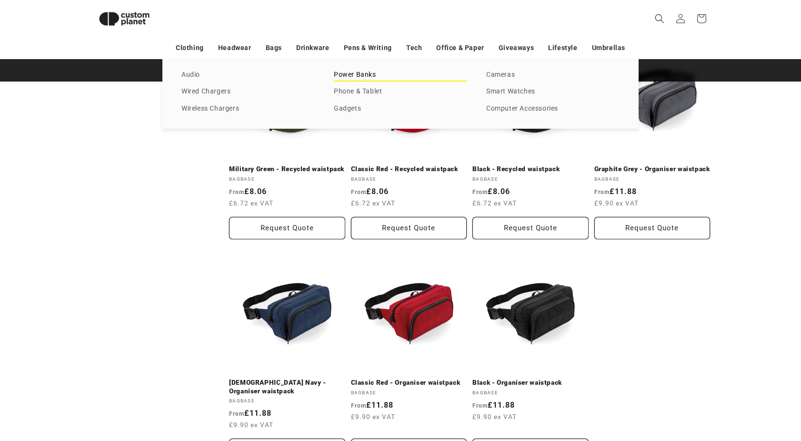
click at [351, 75] on link "Power Banks" at bounding box center [400, 75] width 133 height 13
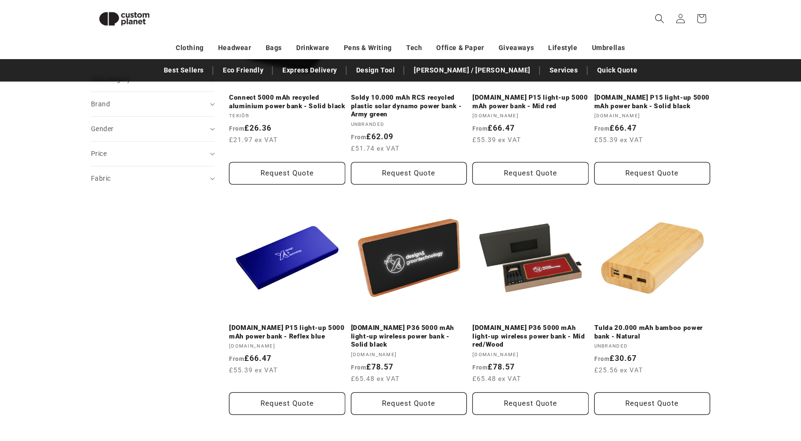
scroll to position [225, 0]
